Goal: Task Accomplishment & Management: Manage account settings

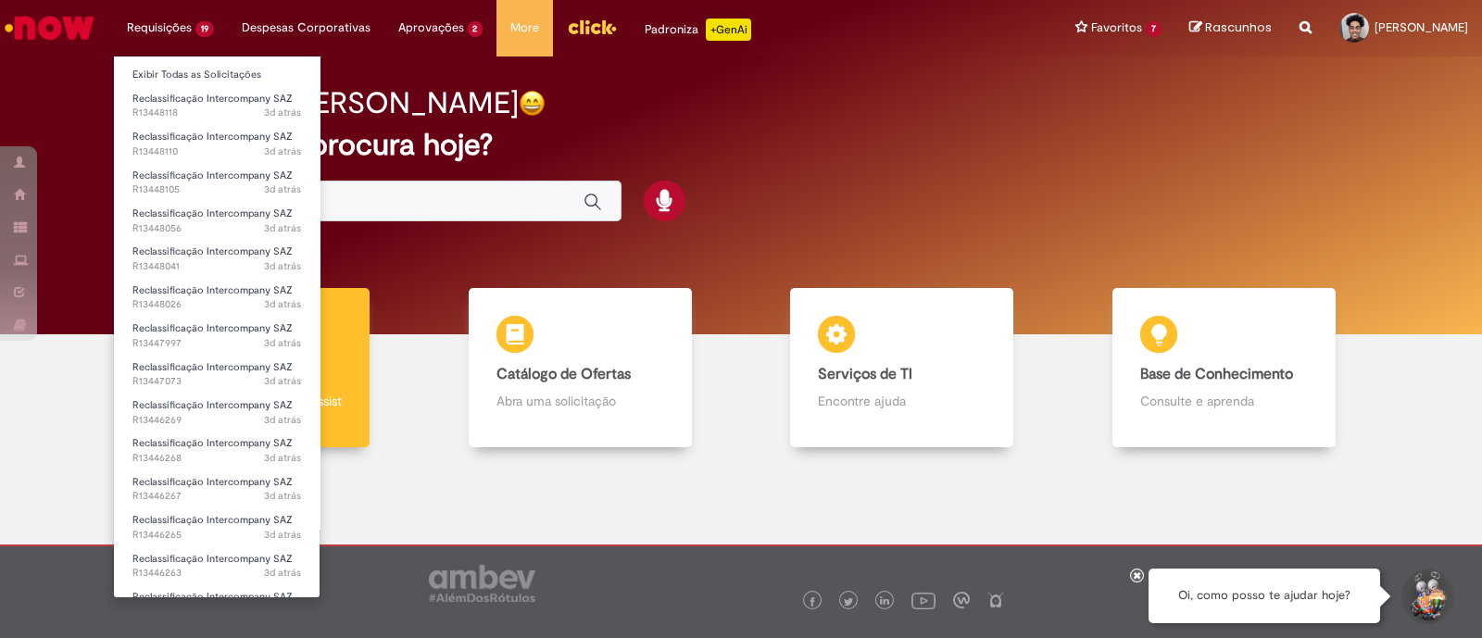
scroll to position [220, 0]
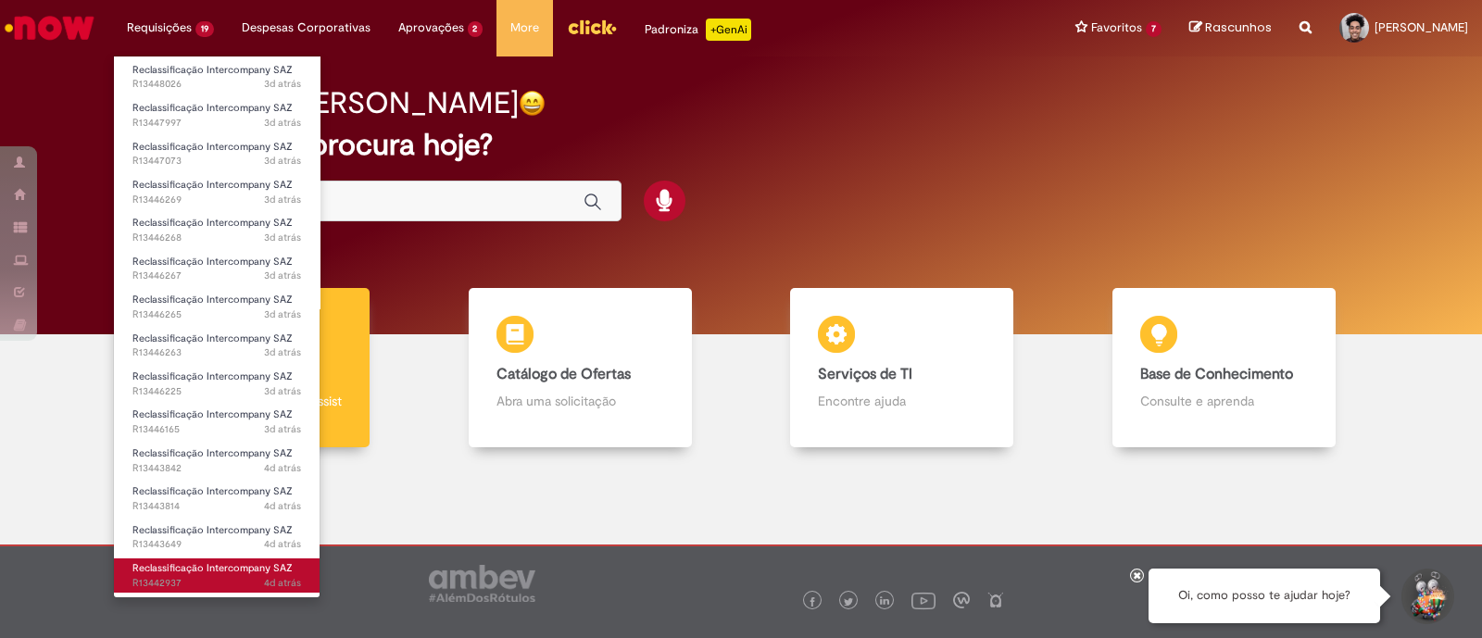
click at [181, 571] on span "Reclassificação Intercompany SAZ" at bounding box center [212, 568] width 160 height 14
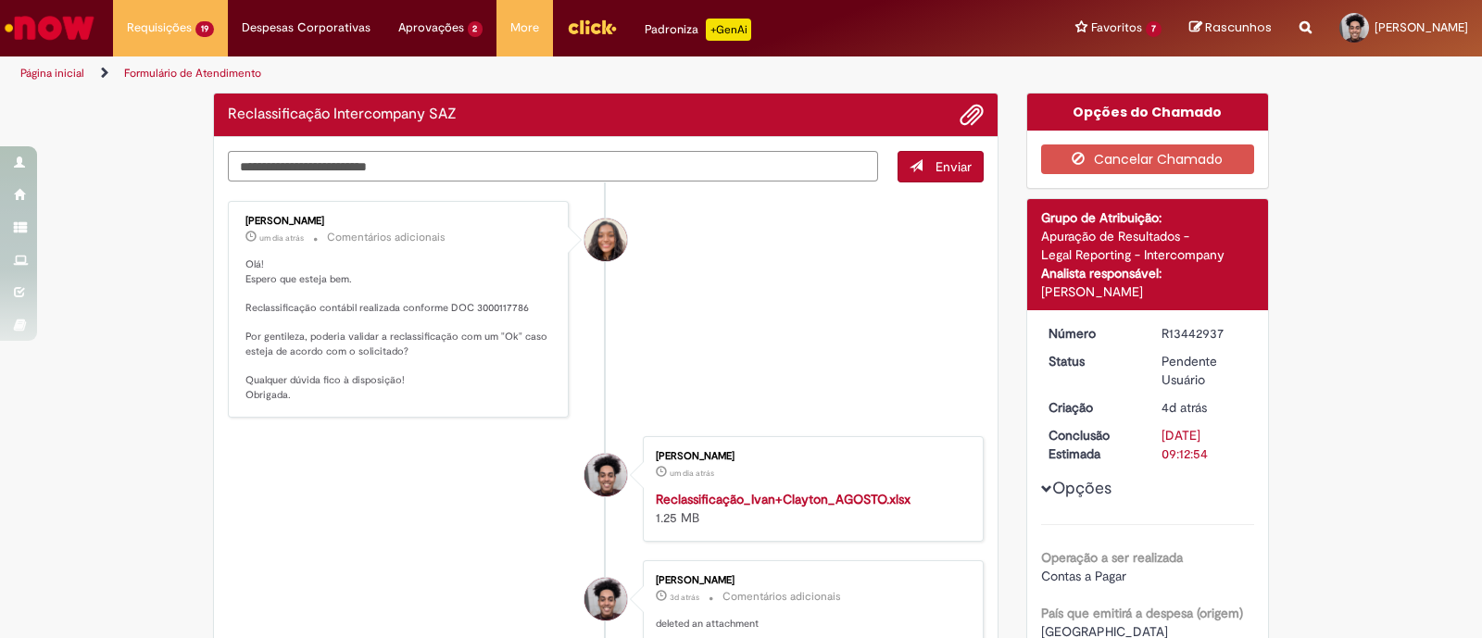
click at [399, 169] on div "Verificar Código de Barras Reclassificação Intercompany SAZ Enviar Debora Hello…" at bounding box center [605, 544] width 813 height 902
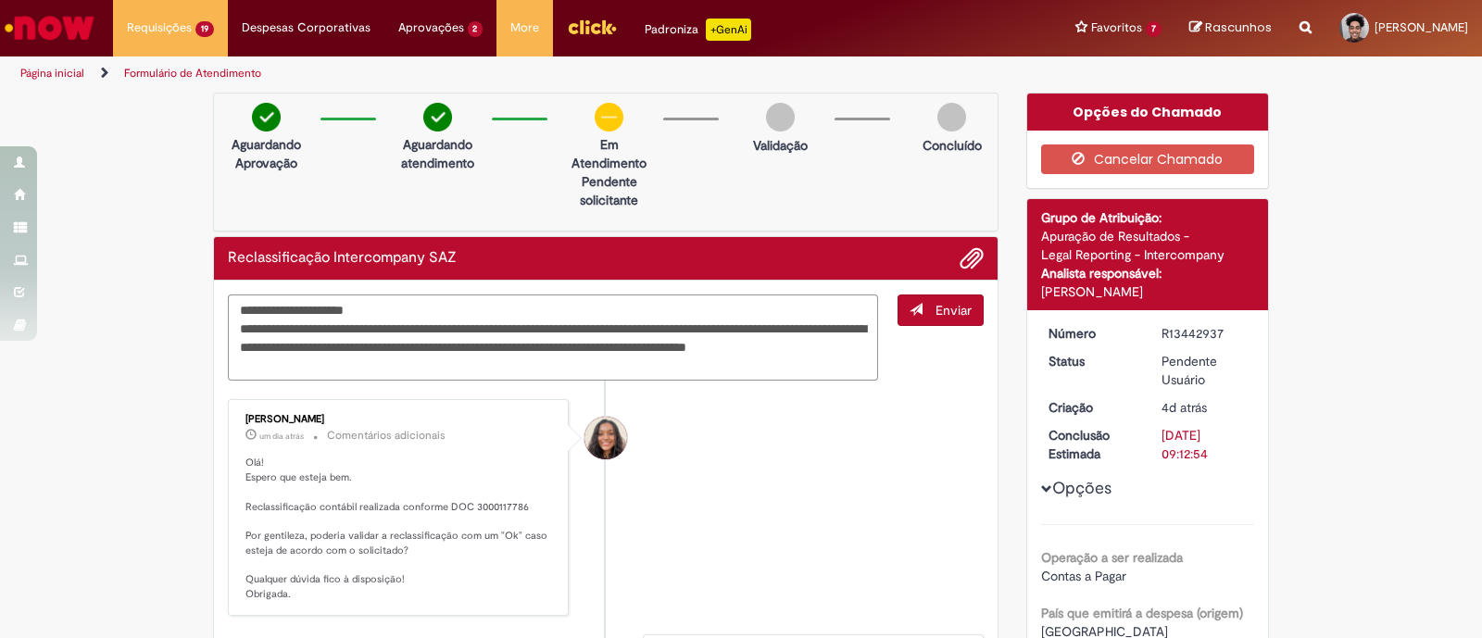
type textarea "**********"
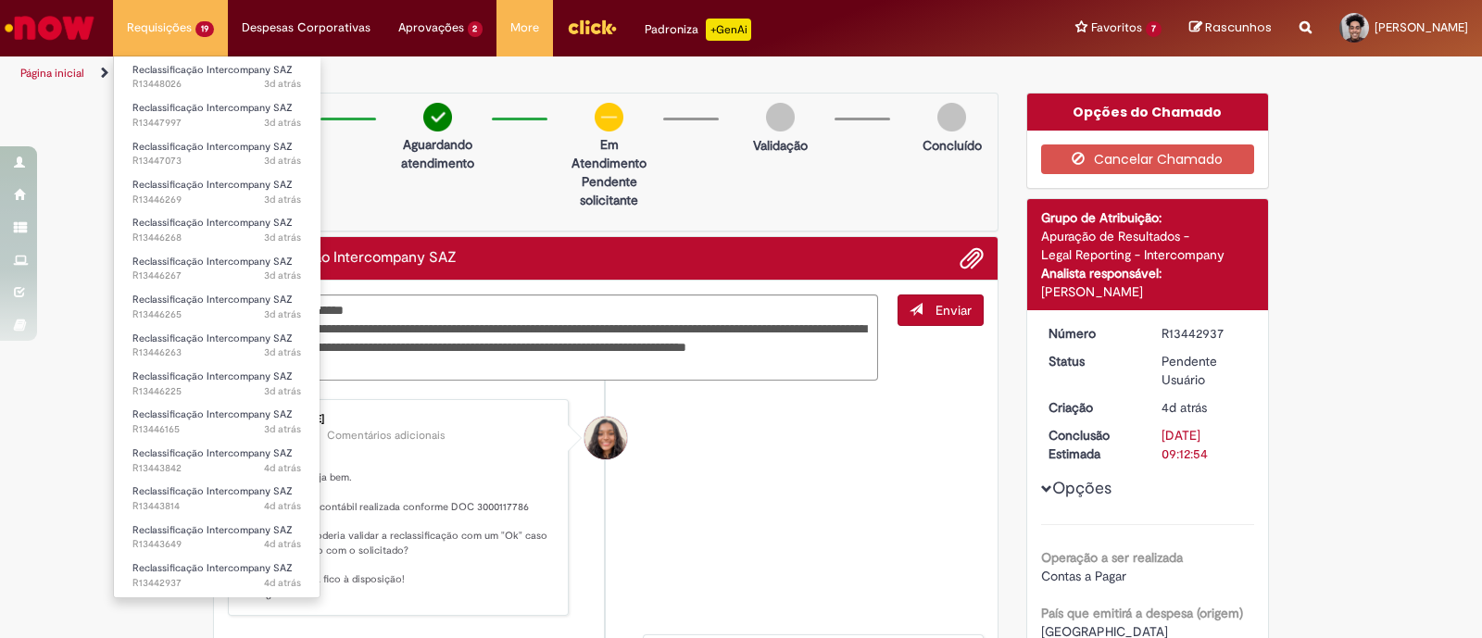
click at [148, 94] on li "Reclassificação Intercompany SAZ 3d atrás 3 dias atrás R13447997" at bounding box center [217, 113] width 206 height 38
click at [161, 119] on span "3d atrás 3 dias atrás R13447997" at bounding box center [216, 123] width 169 height 15
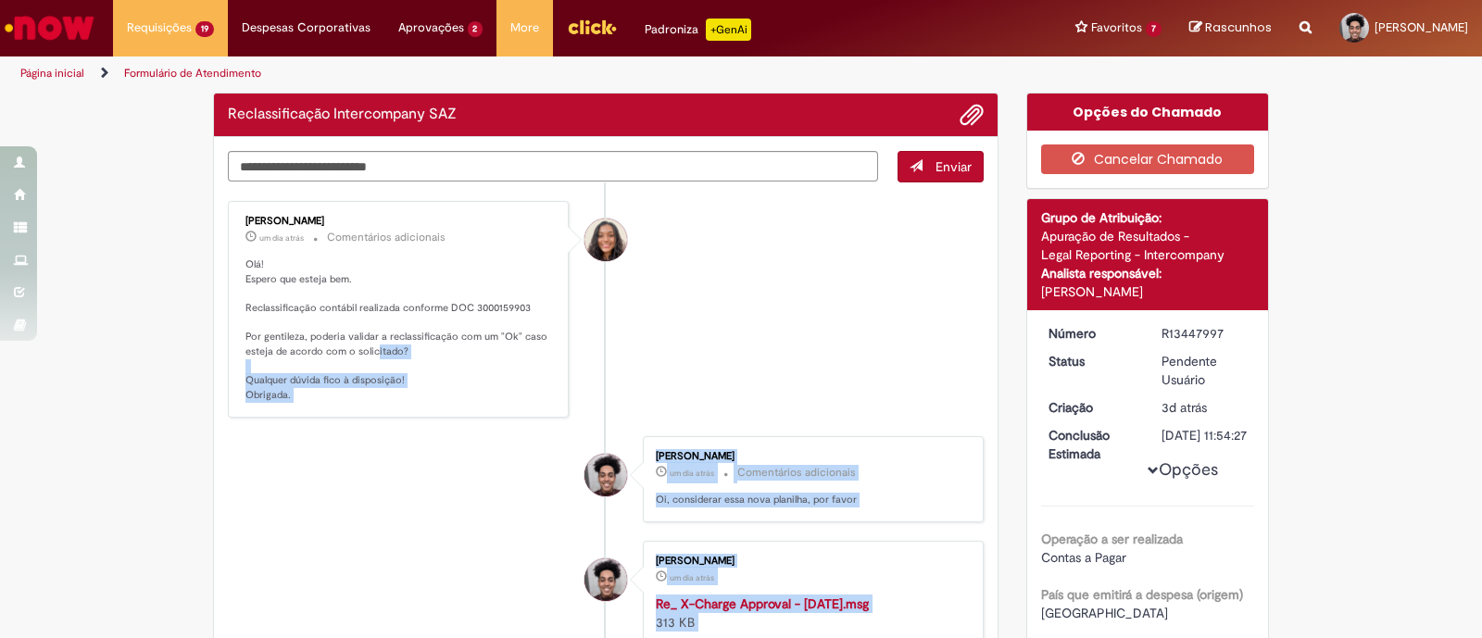
drag, startPoint x: 360, startPoint y: 349, endPoint x: 369, endPoint y: 355, distance: 10.8
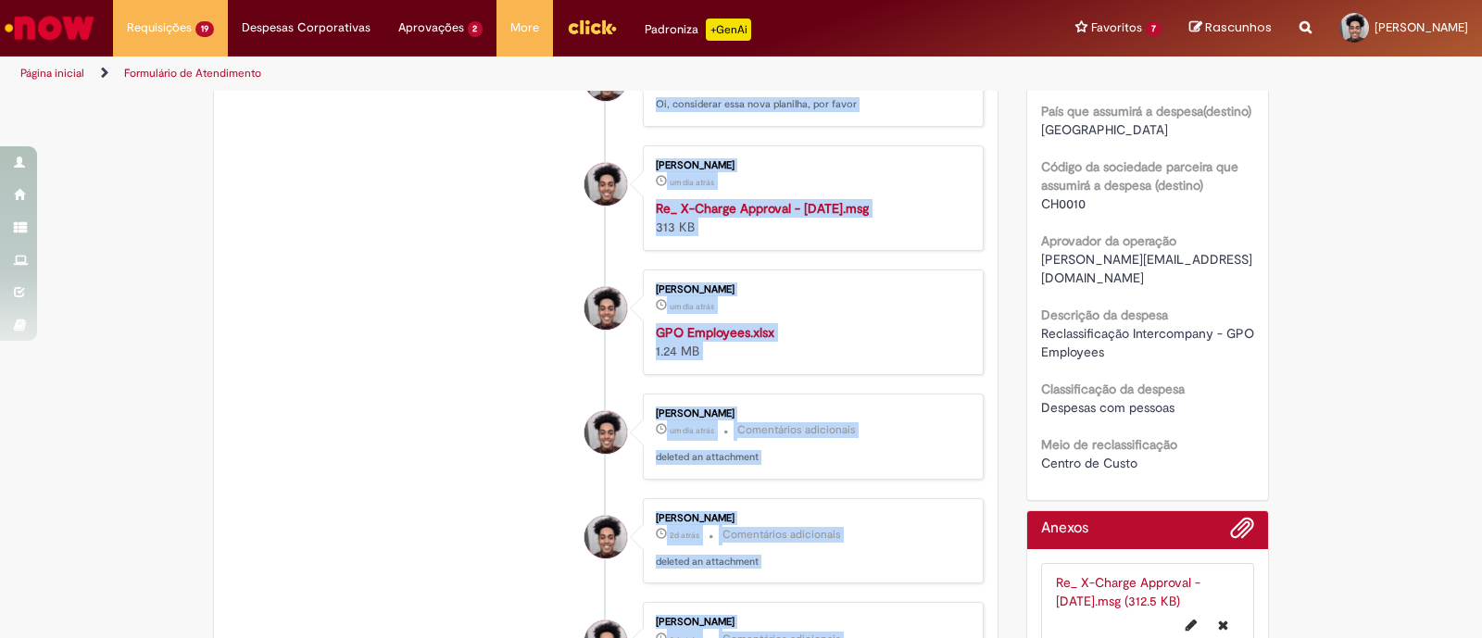
click at [849, 342] on div "GPO Employees.xlsx 1.24 MB" at bounding box center [810, 341] width 308 height 37
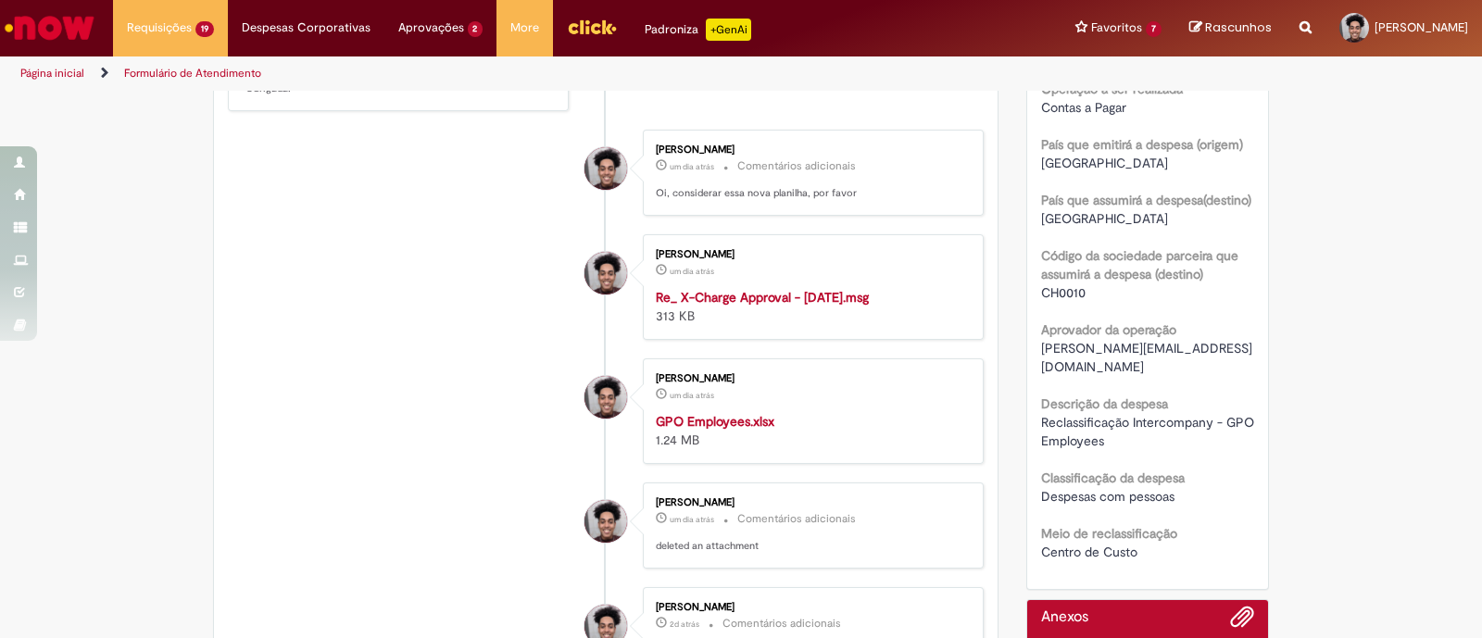
scroll to position [448, 0]
click at [705, 410] on div "Gabriel Romao de Oliveira um dia atrás um dia atrás GPO Employees.xlsx 1.24 MB" at bounding box center [813, 413] width 330 height 94
click at [705, 415] on strong "GPO Employees.xlsx" at bounding box center [715, 423] width 119 height 17
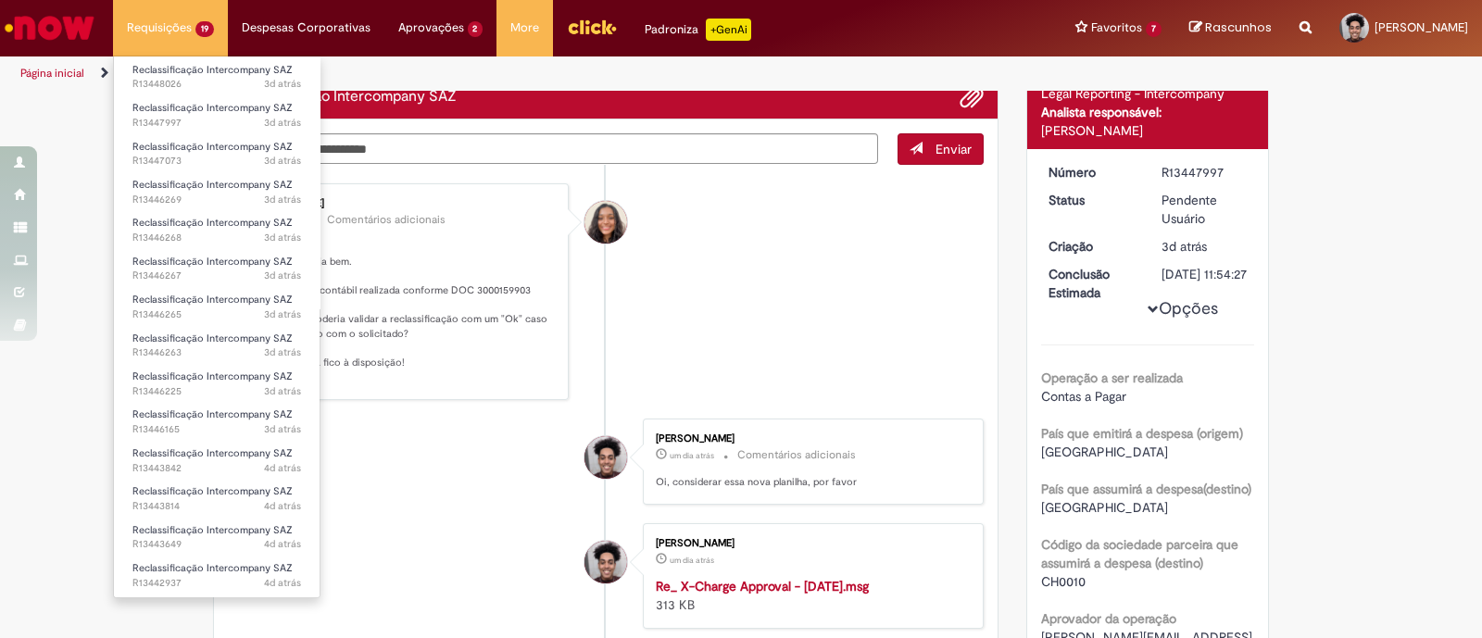
scroll to position [157, 0]
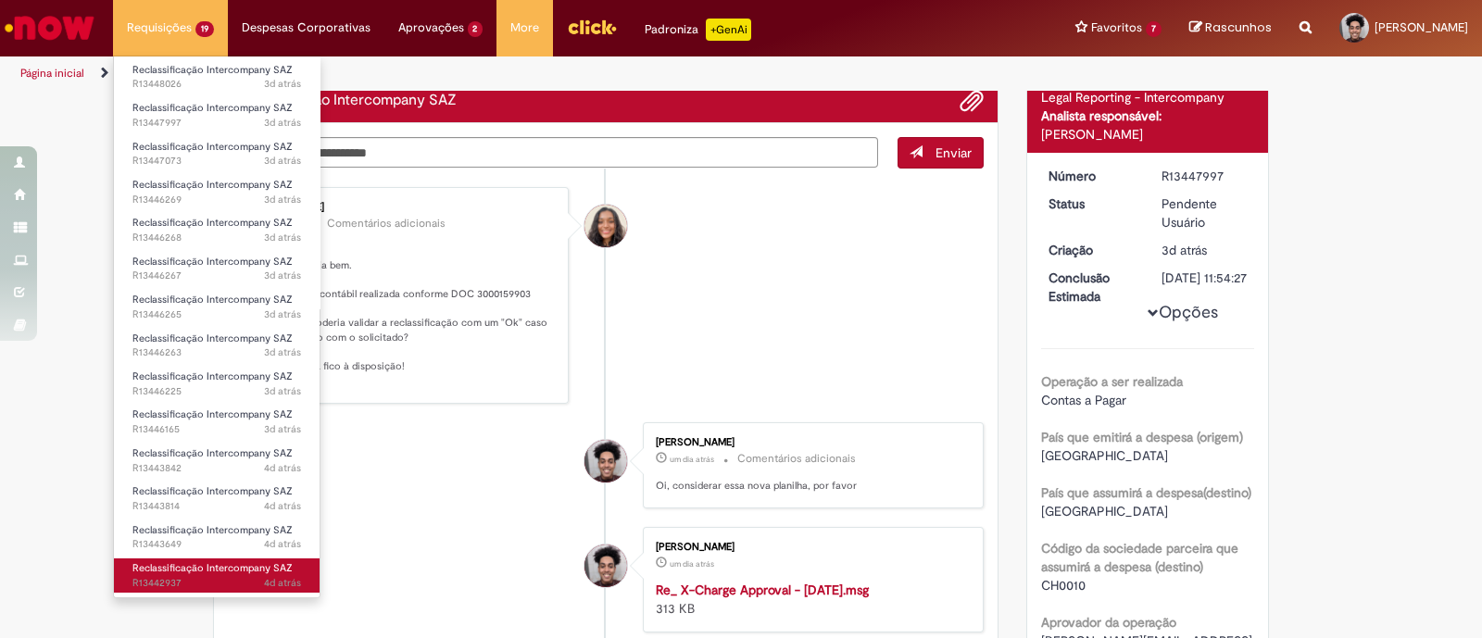
click at [174, 577] on span "4d atrás 4 dias atrás R13442937" at bounding box center [216, 583] width 169 height 15
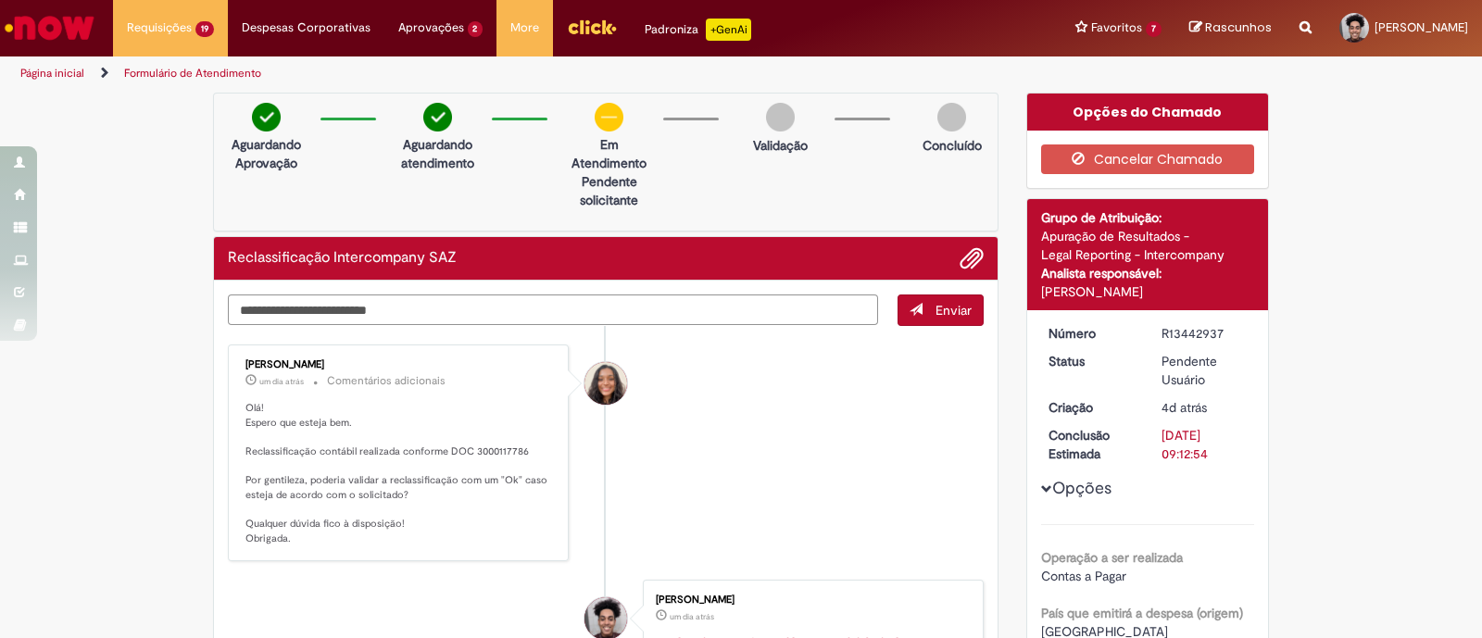
click at [348, 319] on textarea "Digite sua mensagem aqui..." at bounding box center [553, 309] width 650 height 31
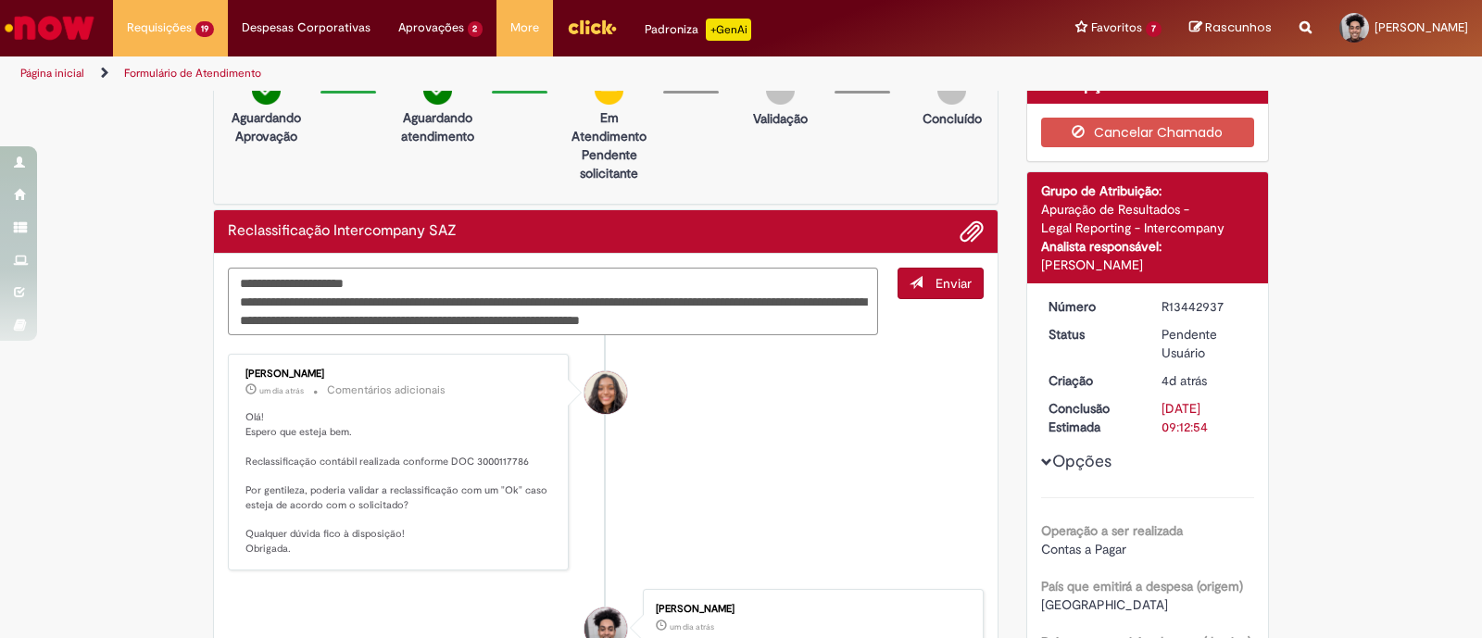
scroll to position [27, 0]
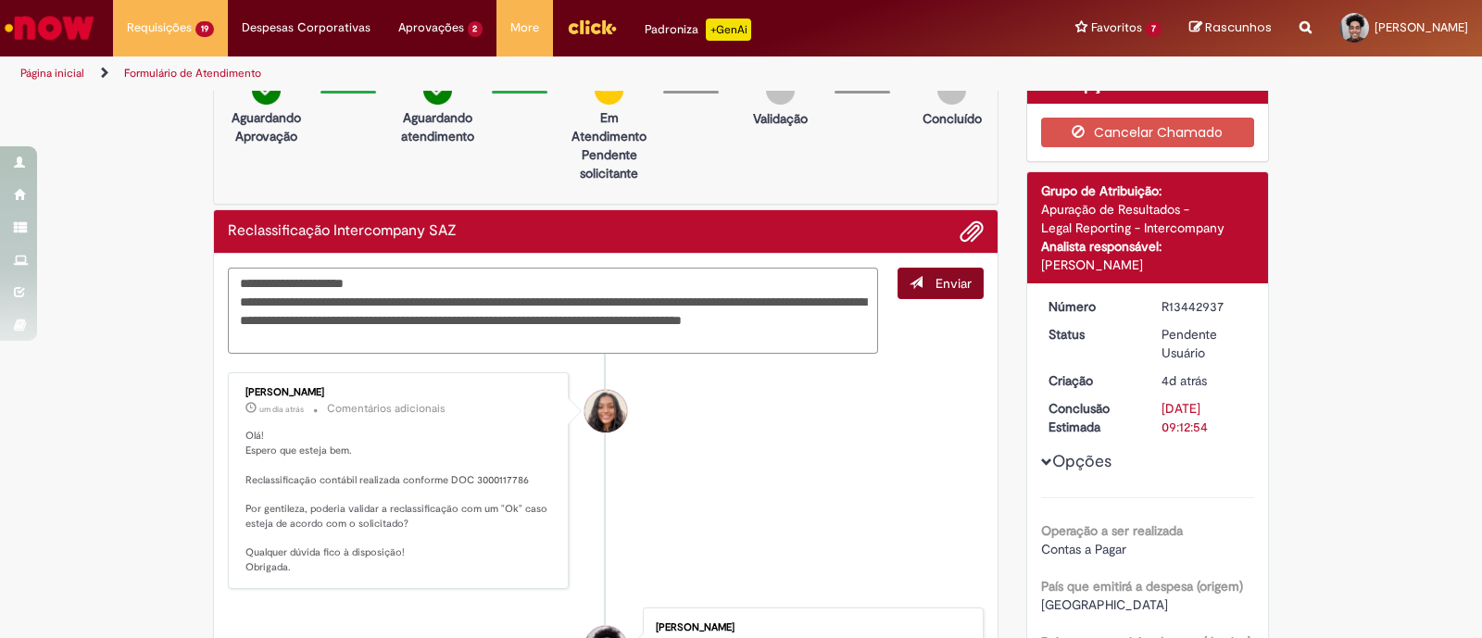
type textarea "**********"
click at [944, 289] on button "Enviar" at bounding box center [940, 283] width 86 height 31
click at [966, 221] on span "Adicionar anexos" at bounding box center [971, 232] width 22 height 22
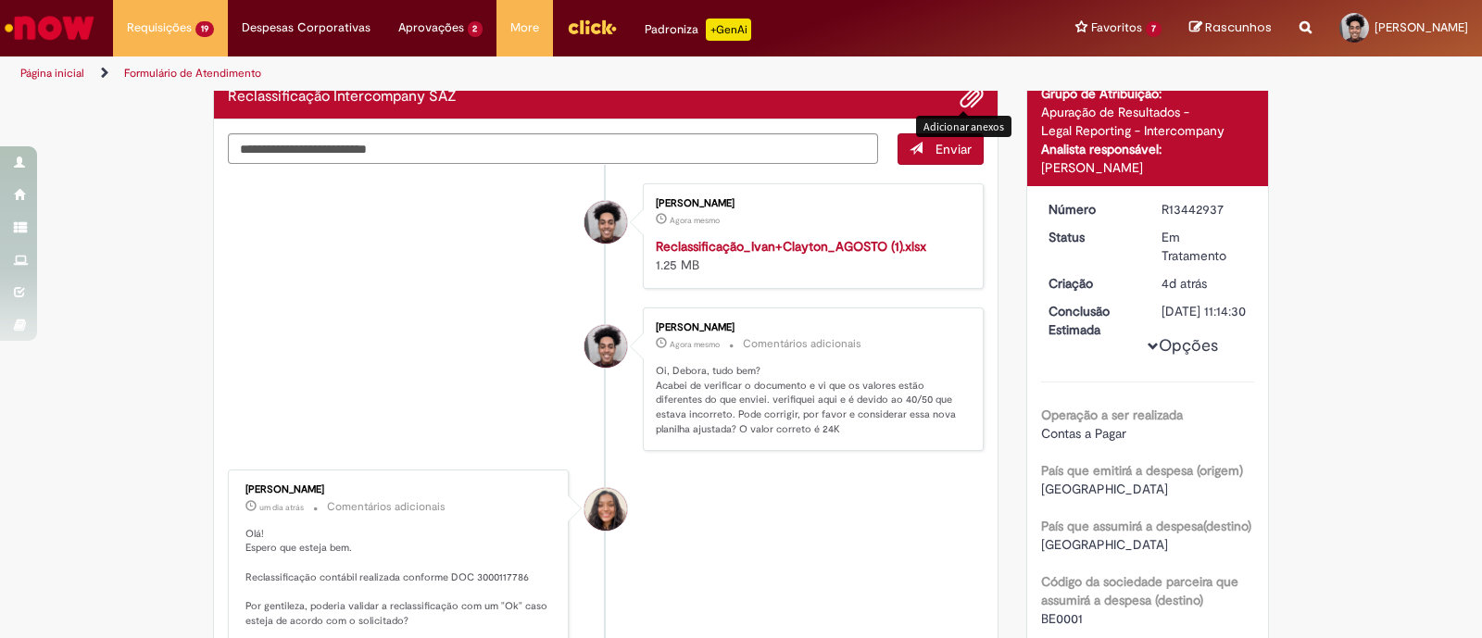
scroll to position [0, 0]
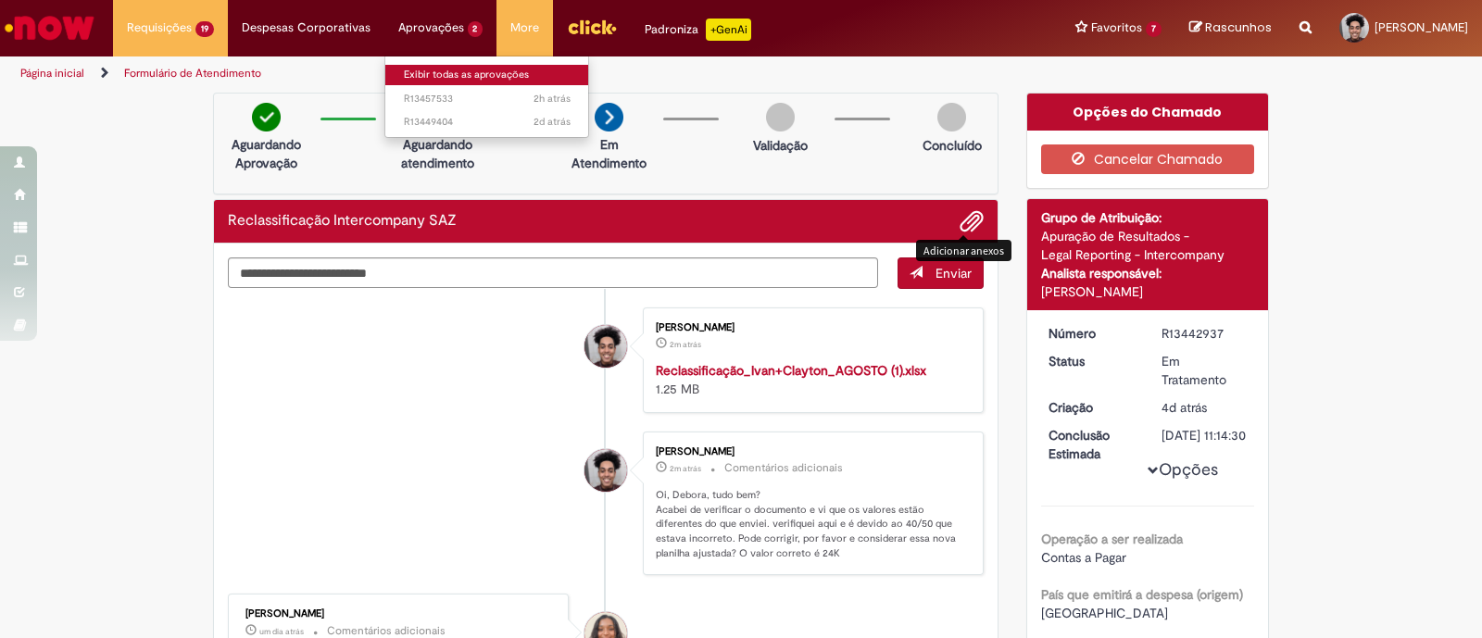
click at [434, 67] on link "Exibir todas as aprovações" at bounding box center [487, 75] width 204 height 20
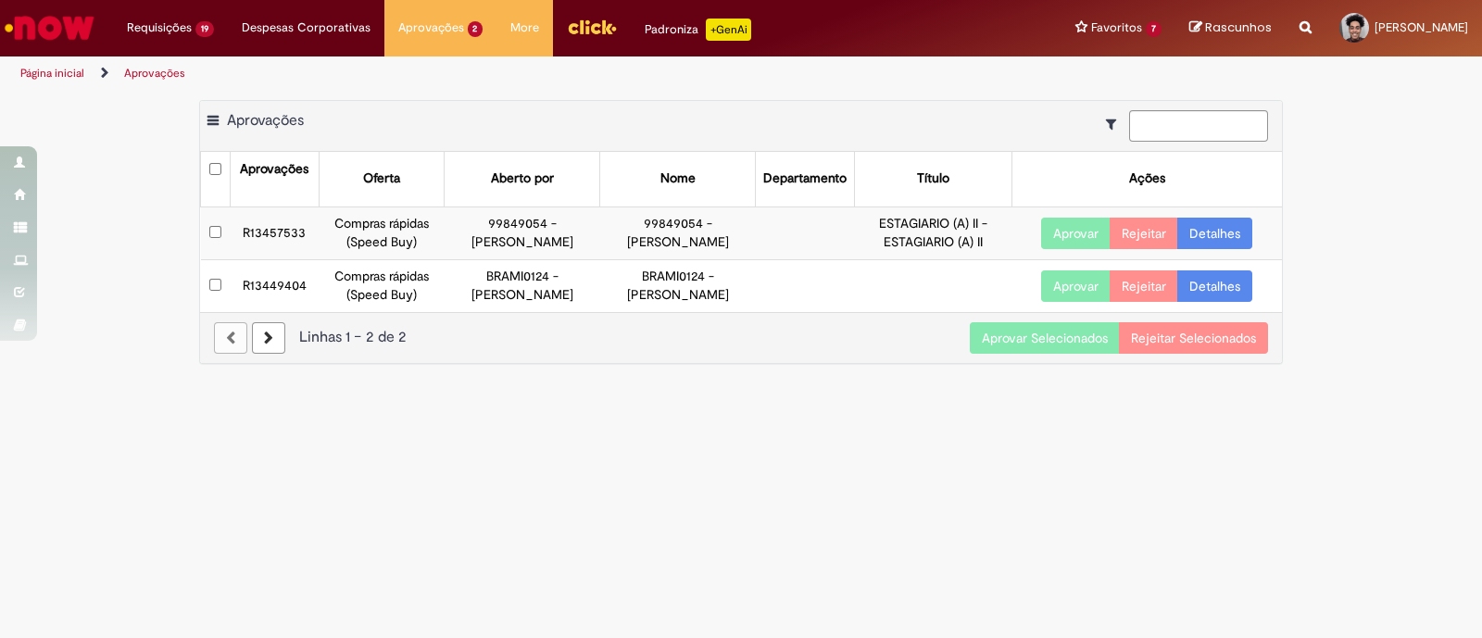
click at [1026, 338] on button "Aprovar Selecionados" at bounding box center [1045, 337] width 150 height 31
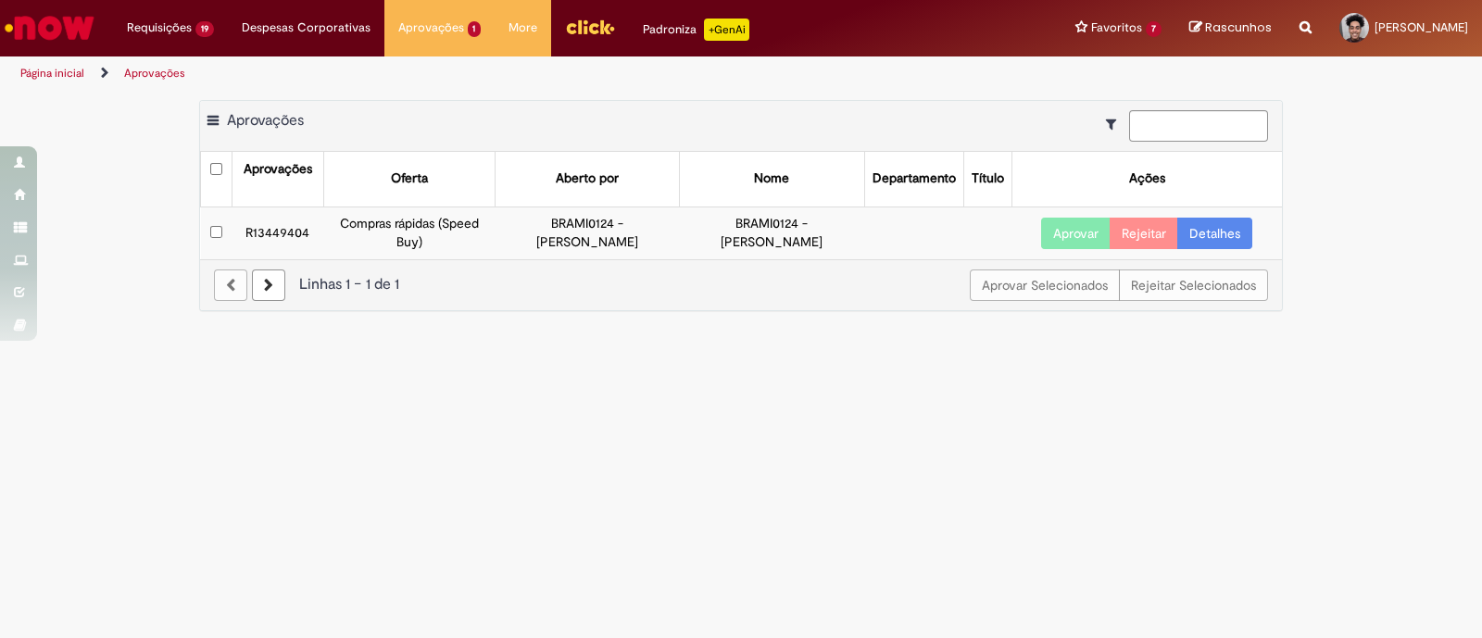
click at [232, 226] on td "R13449404" at bounding box center [278, 233] width 92 height 52
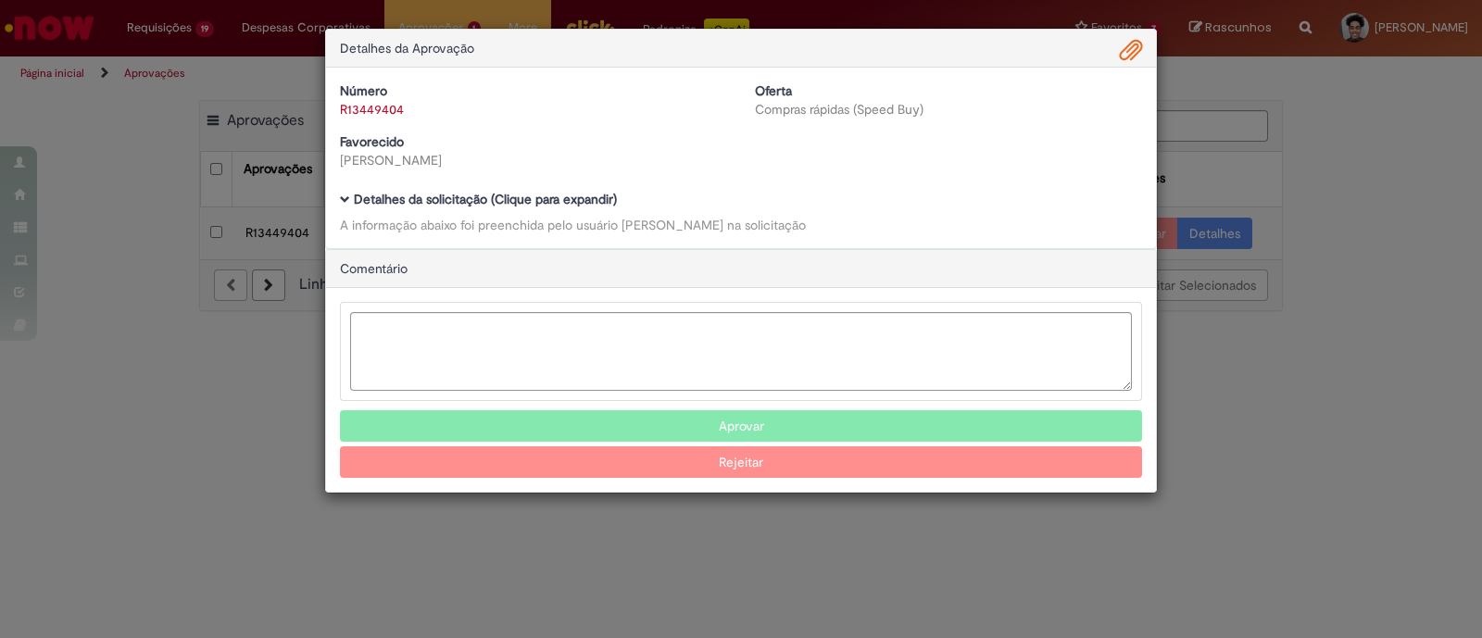
click at [760, 538] on div "Detalhes da Aprovação Número R13449404 Oferta Compras rápidas (Speed Buy) Favor…" at bounding box center [741, 319] width 1482 height 638
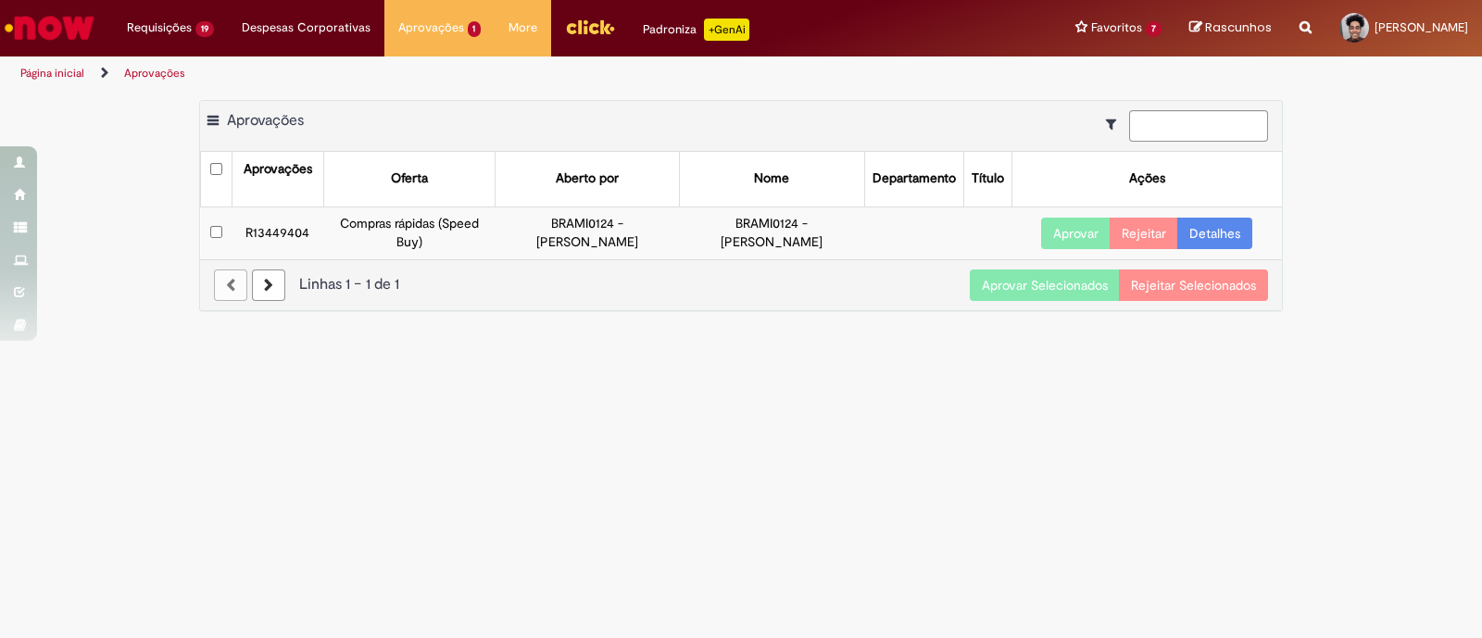
click at [997, 294] on button "Aprovar Selecionados" at bounding box center [1045, 284] width 150 height 31
